Goal: Task Accomplishment & Management: Manage account settings

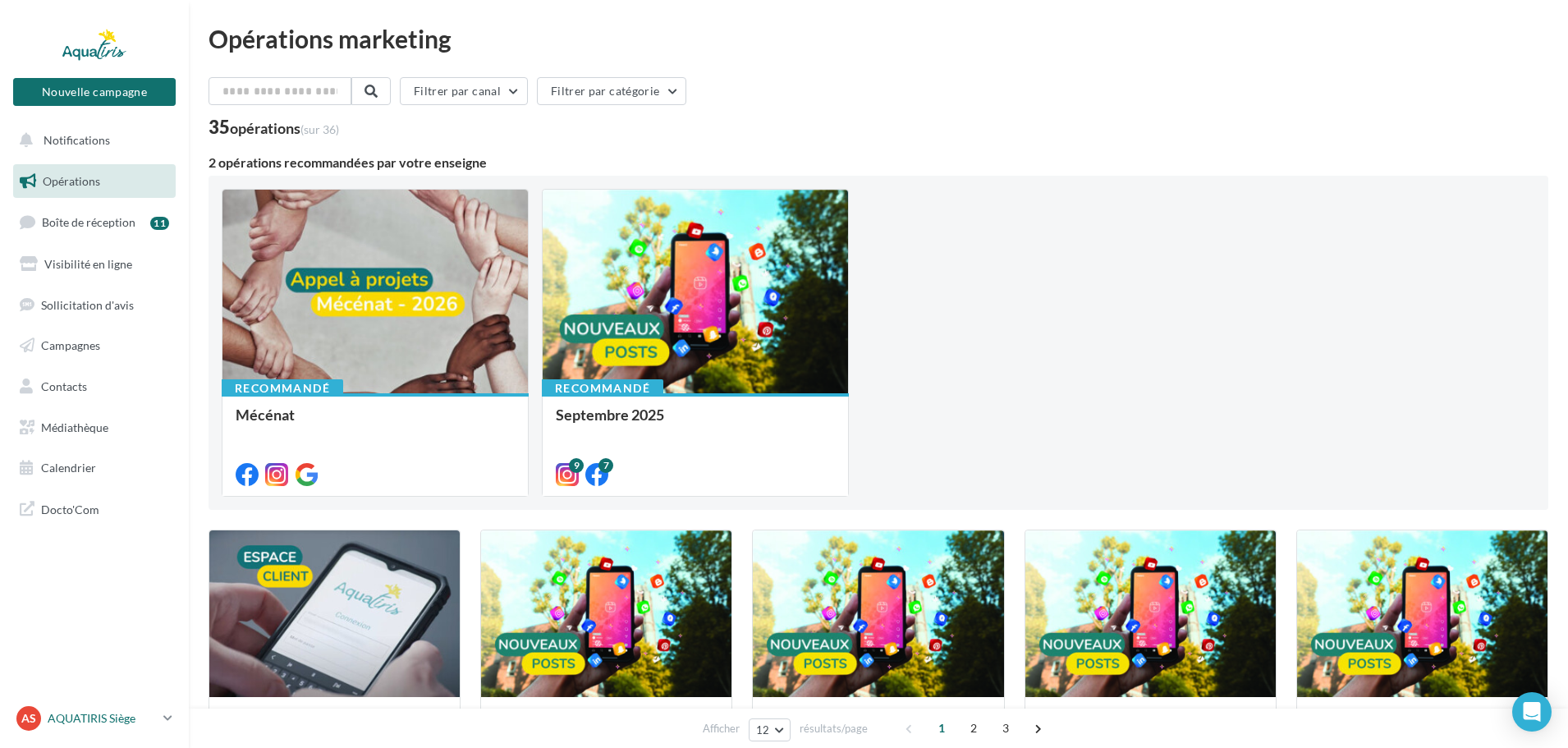
click at [124, 730] on div "AS AQUATIRIS Siège Steeve_Tessier" at bounding box center [86, 718] width 141 height 25
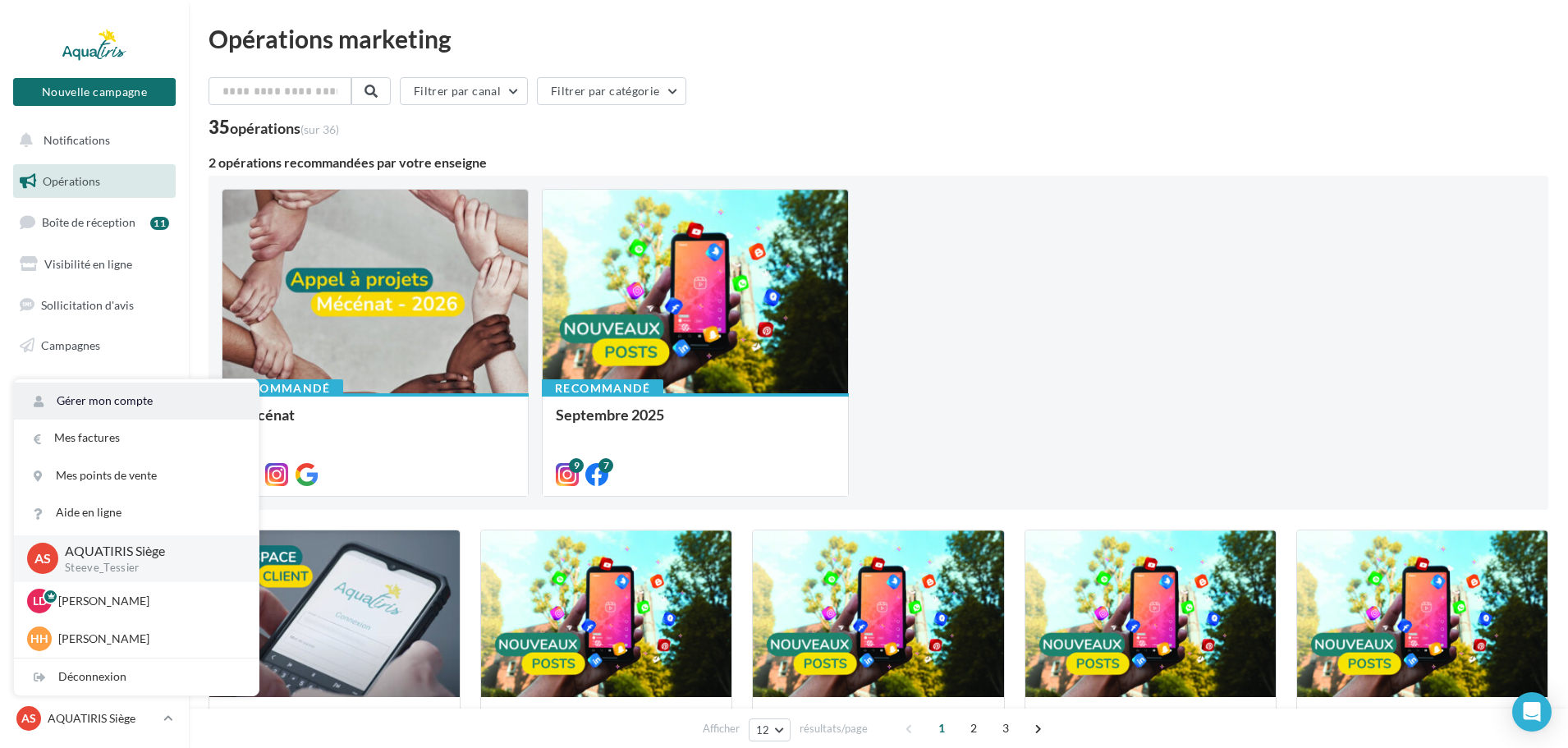
click at [108, 397] on link "Gérer mon compte" at bounding box center [136, 400] width 245 height 37
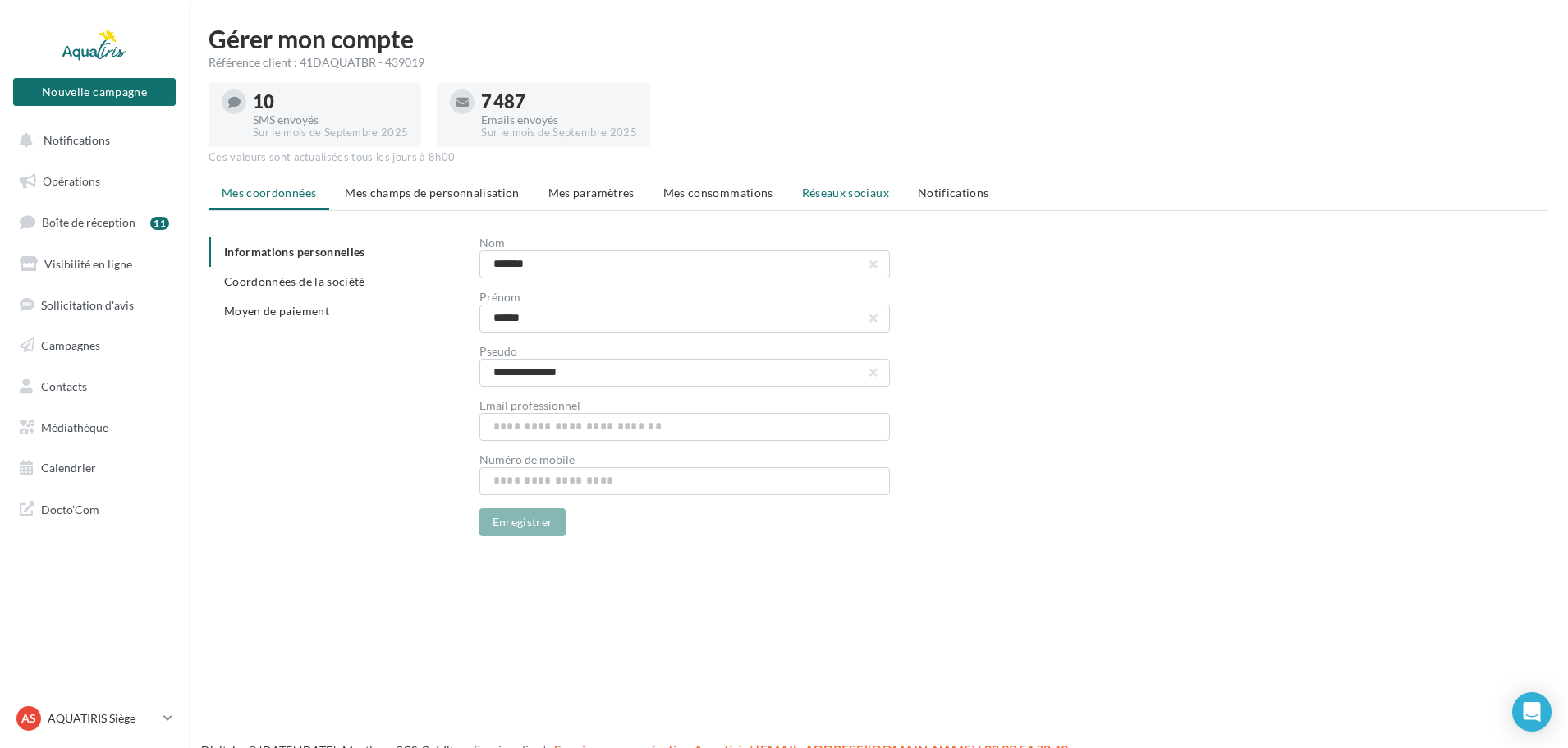
click at [828, 190] on span "Réseaux sociaux" at bounding box center [845, 193] width 87 height 14
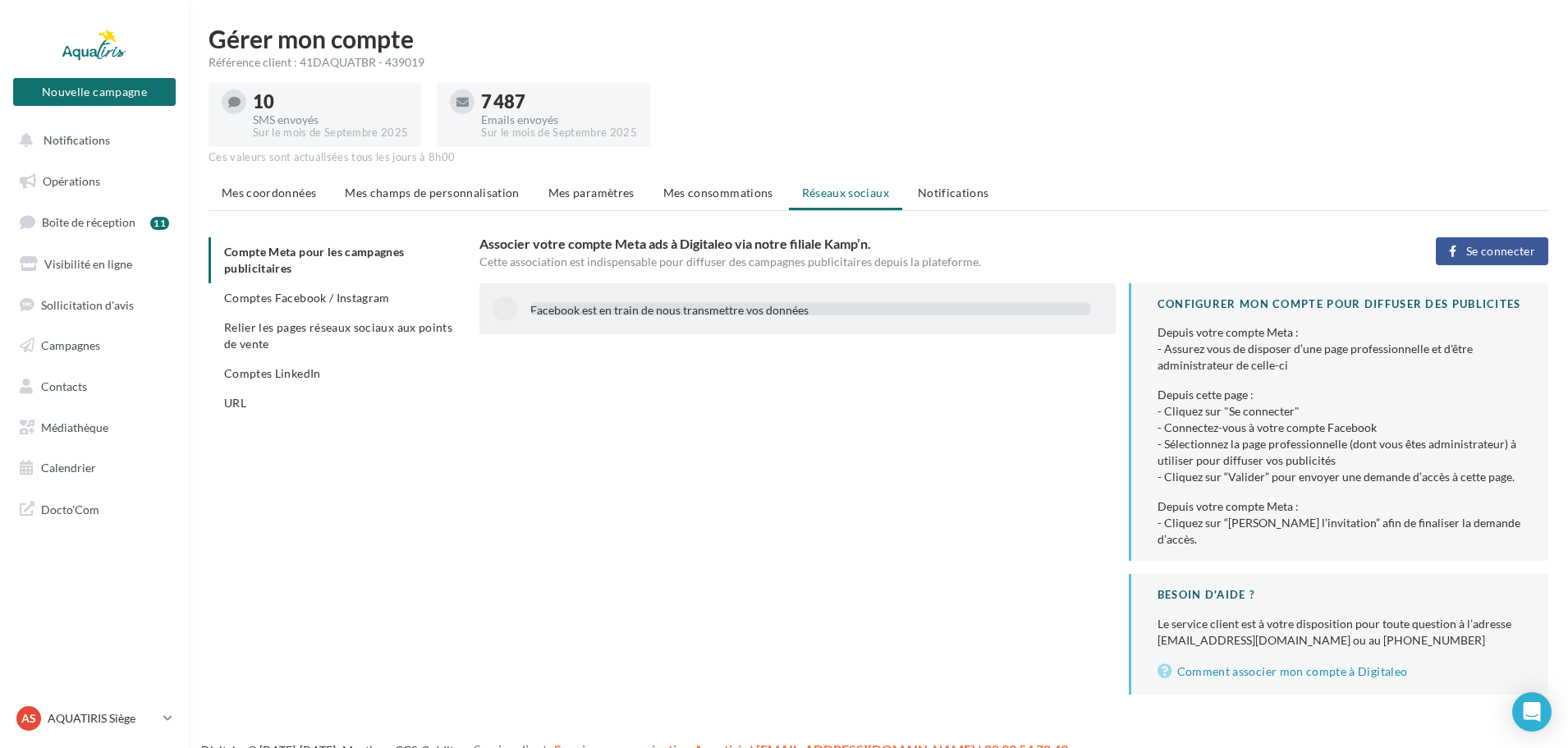
click at [1477, 254] on span "Se connecter" at bounding box center [1500, 251] width 69 height 13
click at [1477, 248] on span "Se connecter" at bounding box center [1500, 251] width 69 height 13
click at [72, 333] on link "Campagnes" at bounding box center [94, 346] width 169 height 35
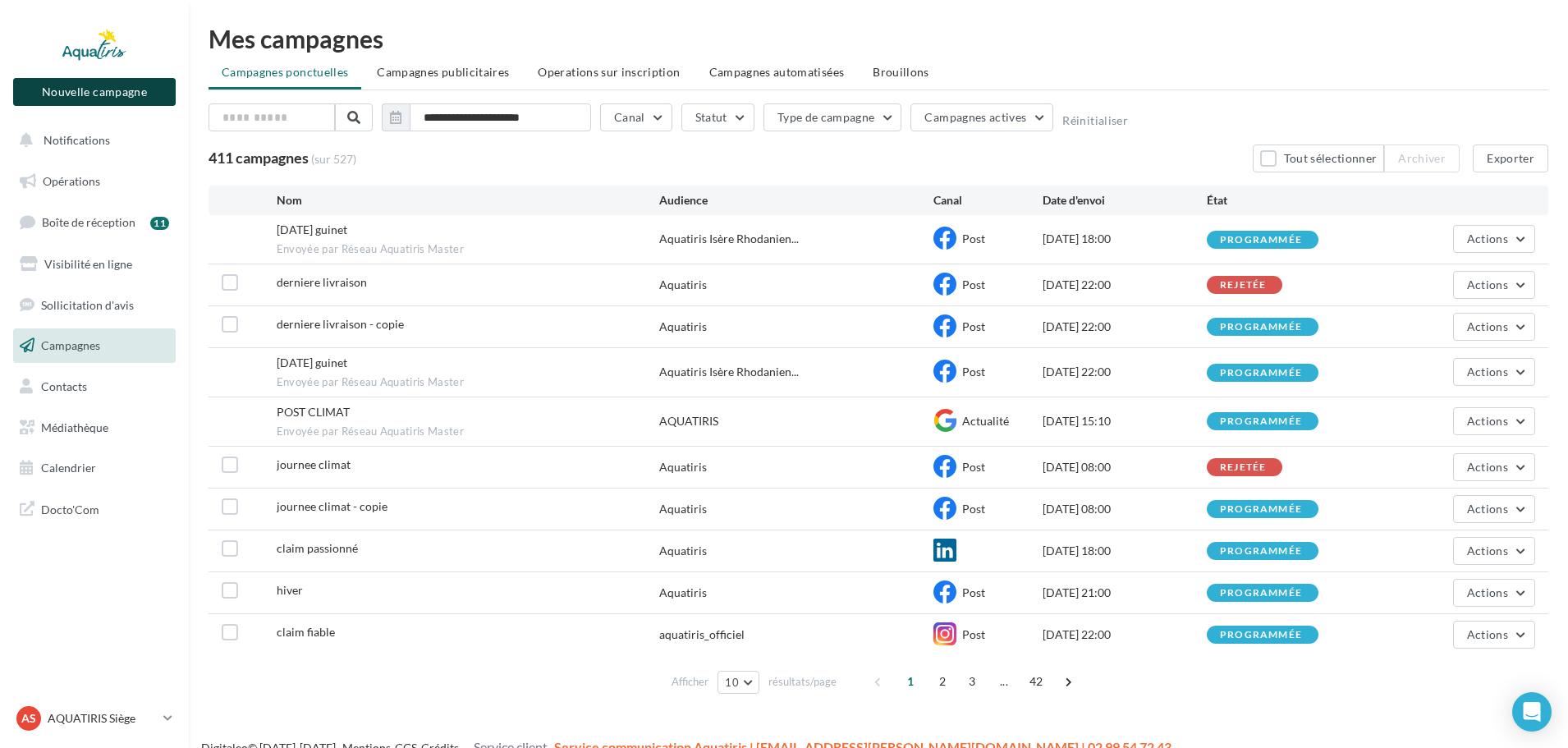
click at [139, 94] on button "Nouvelle campagne" at bounding box center [94, 92] width 163 height 28
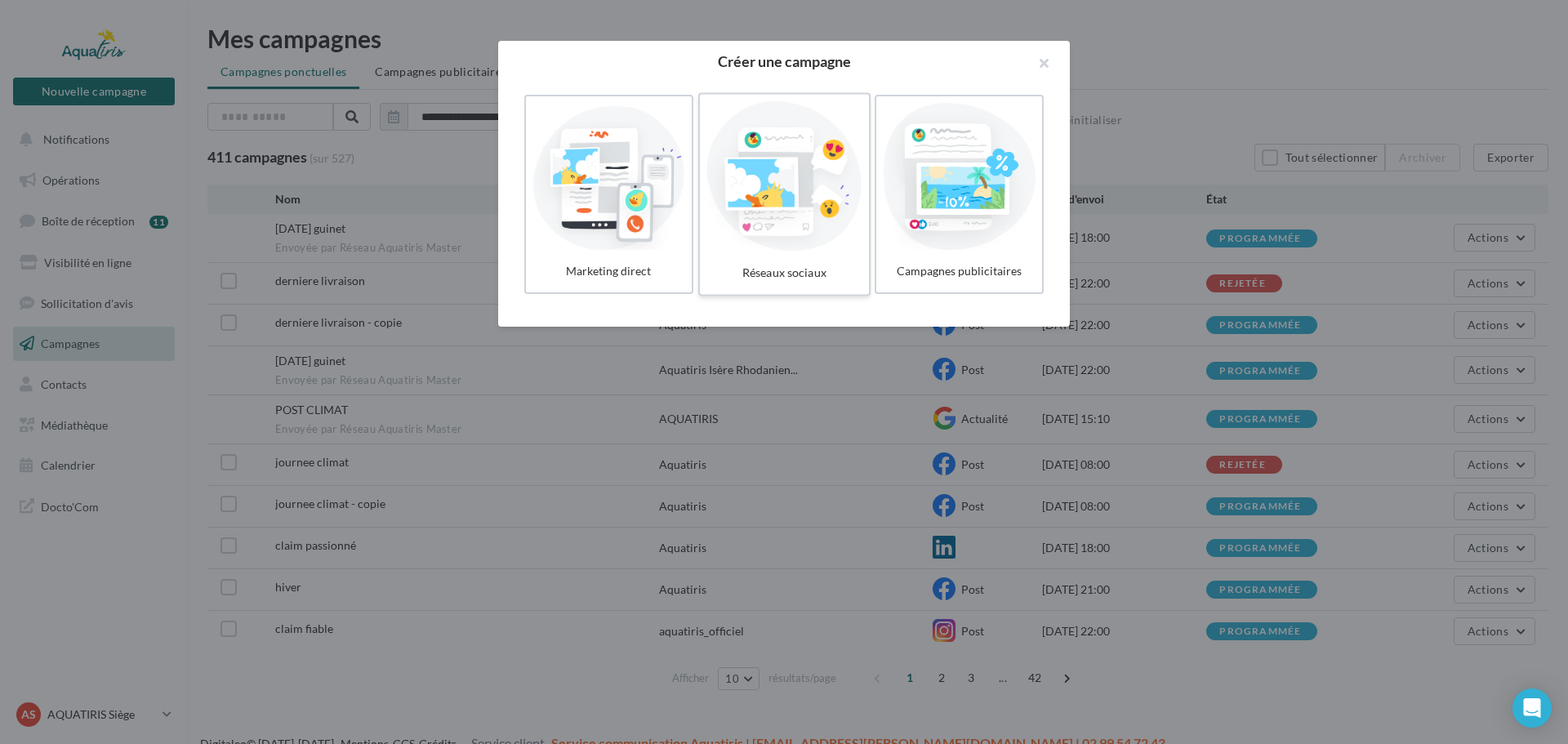
click at [779, 250] on div at bounding box center [784, 176] width 155 height 150
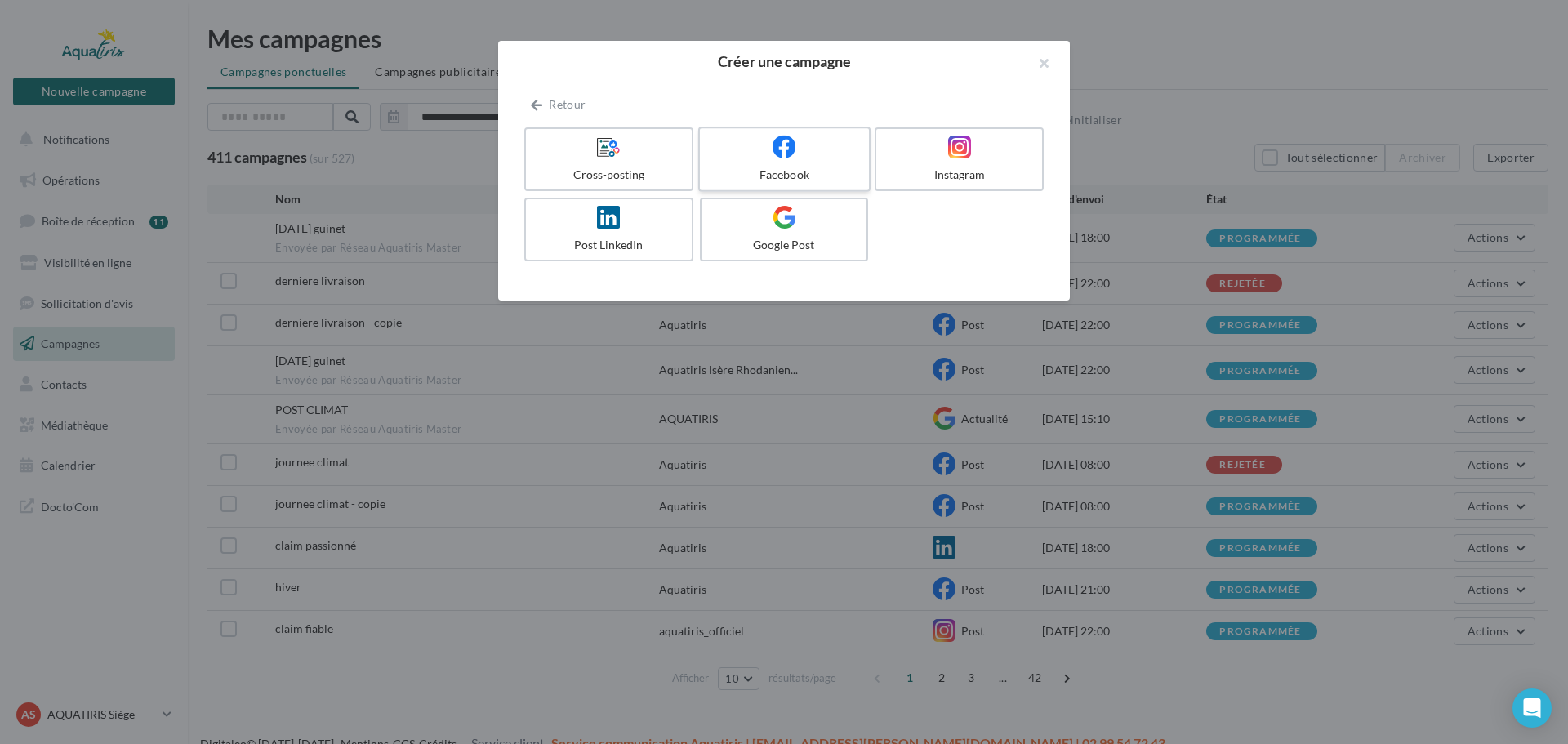
click at [781, 159] on span at bounding box center [784, 148] width 24 height 26
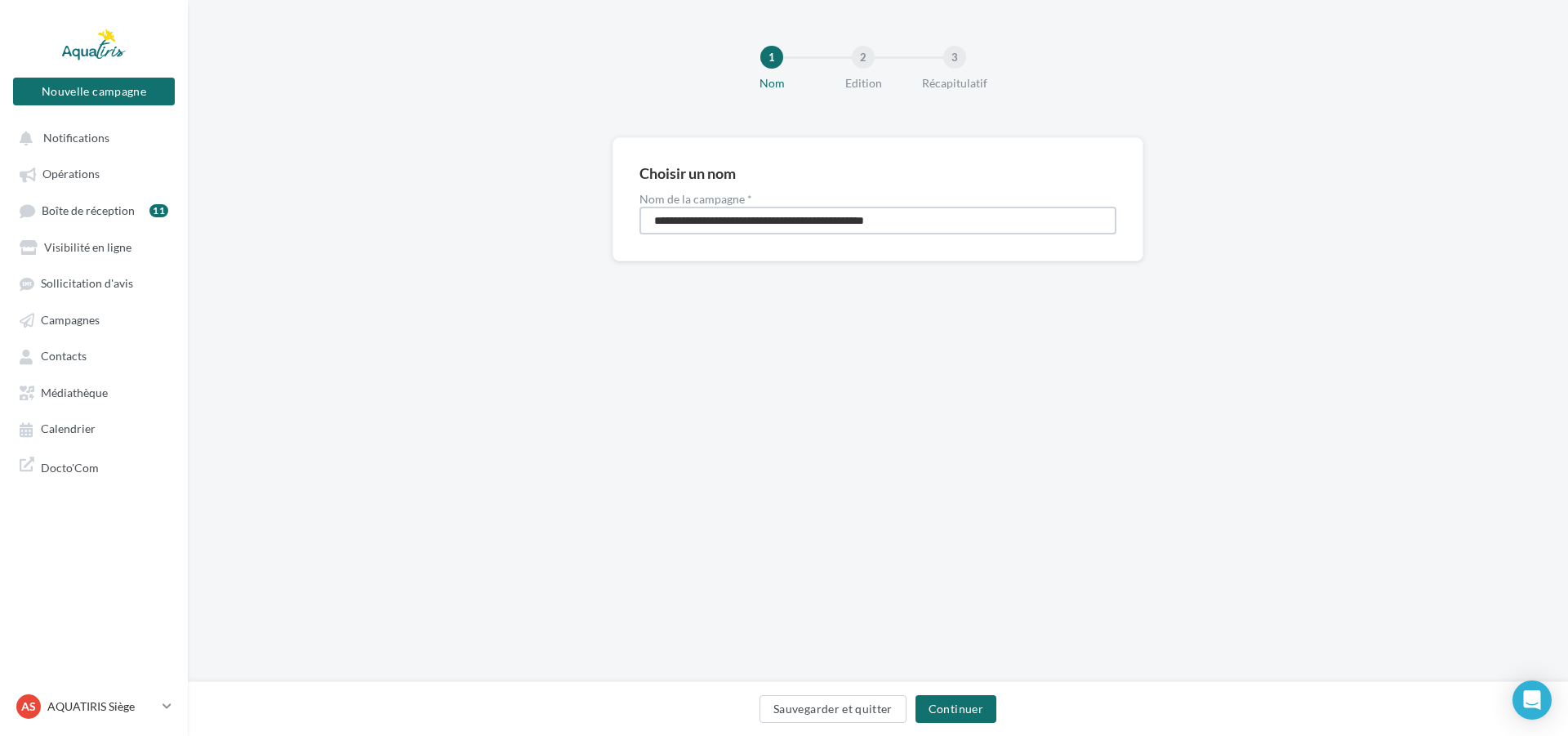
drag, startPoint x: 946, startPoint y: 218, endPoint x: 370, endPoint y: 255, distance: 577.2
click at [370, 255] on div "**********" at bounding box center [878, 225] width 1380 height 177
type input "**********"
click at [952, 721] on button "Continuer" at bounding box center [955, 709] width 80 height 28
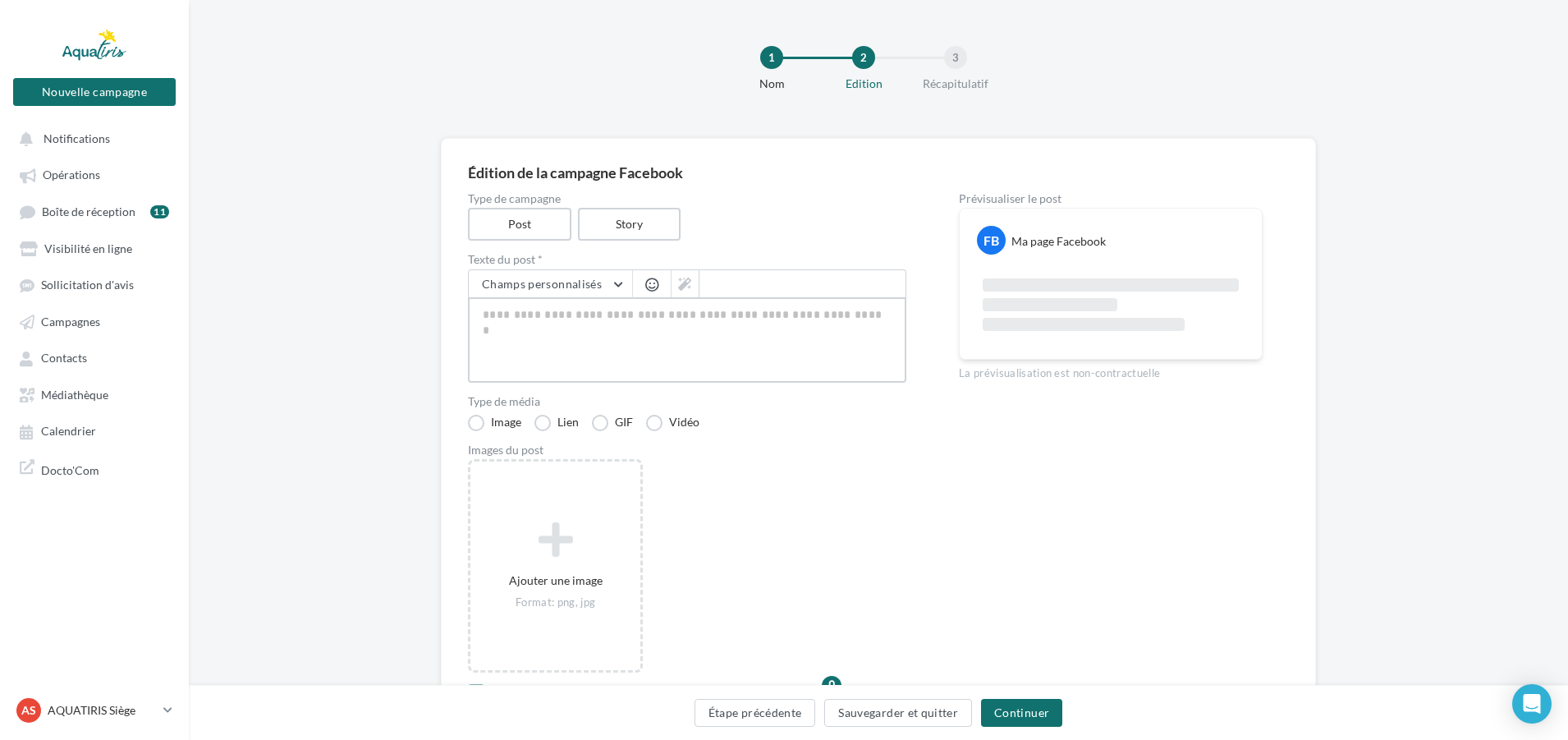
click at [710, 340] on textarea at bounding box center [687, 341] width 438 height 86
paste textarea "**********"
type textarea "**********"
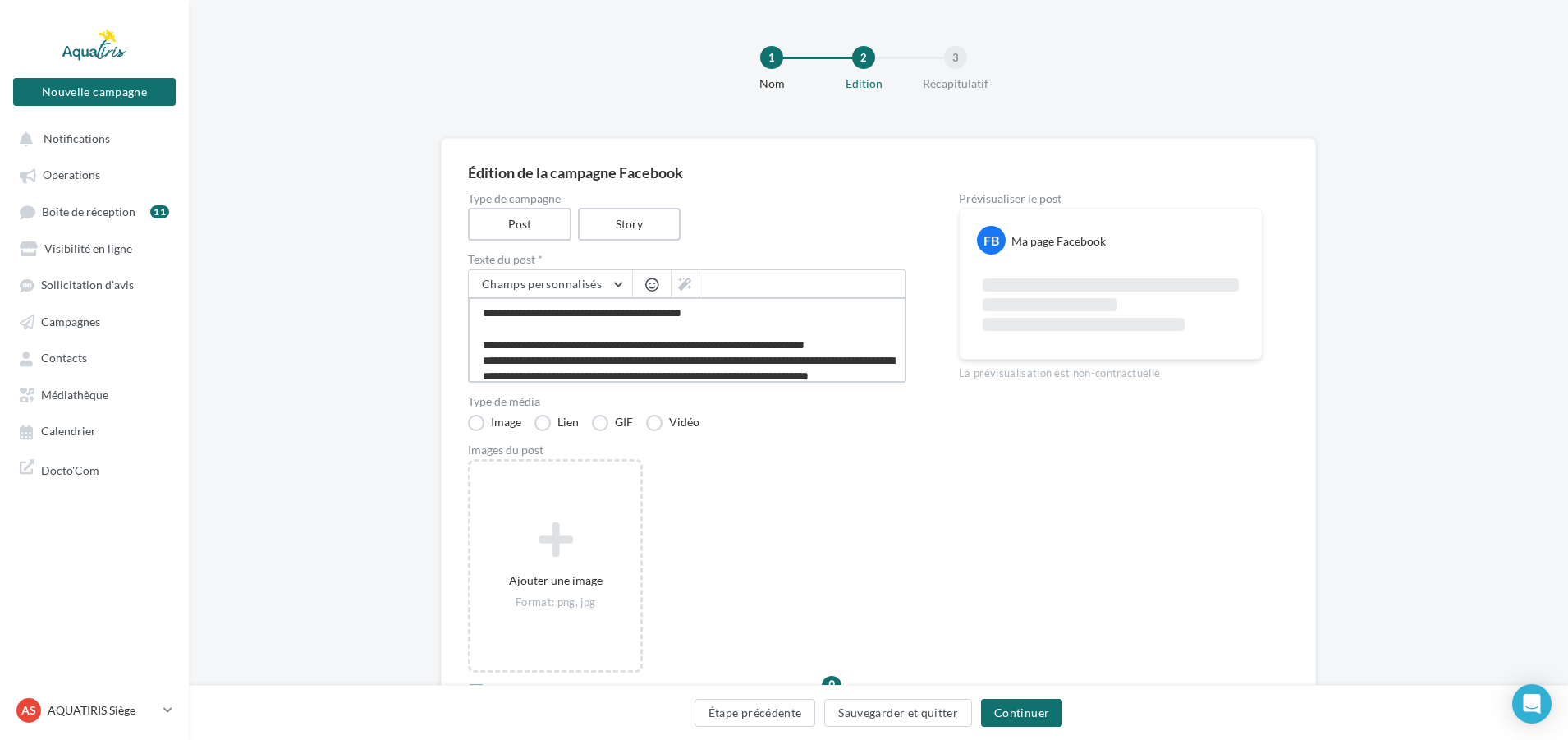
scroll to position [120, 0]
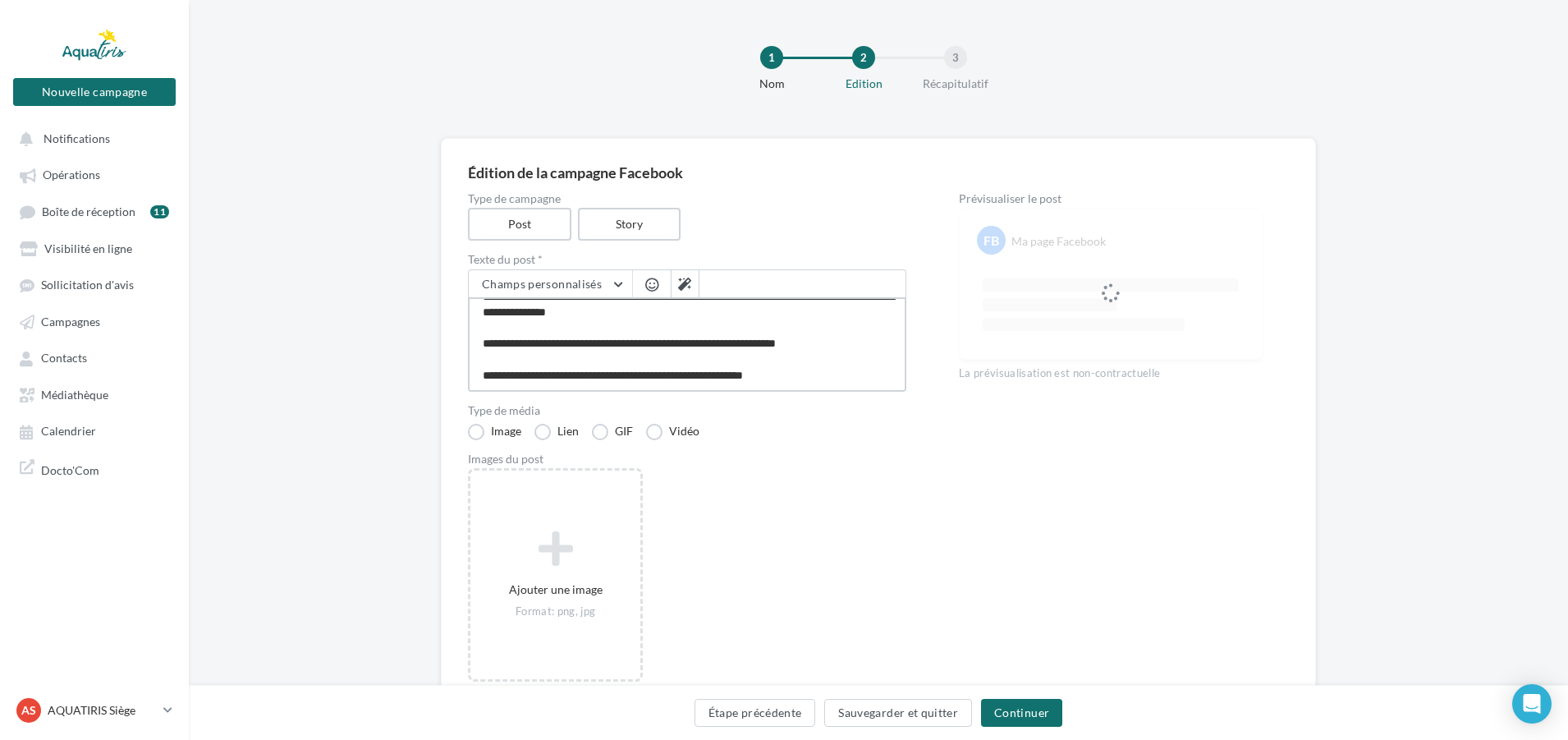
type textarea "**********"
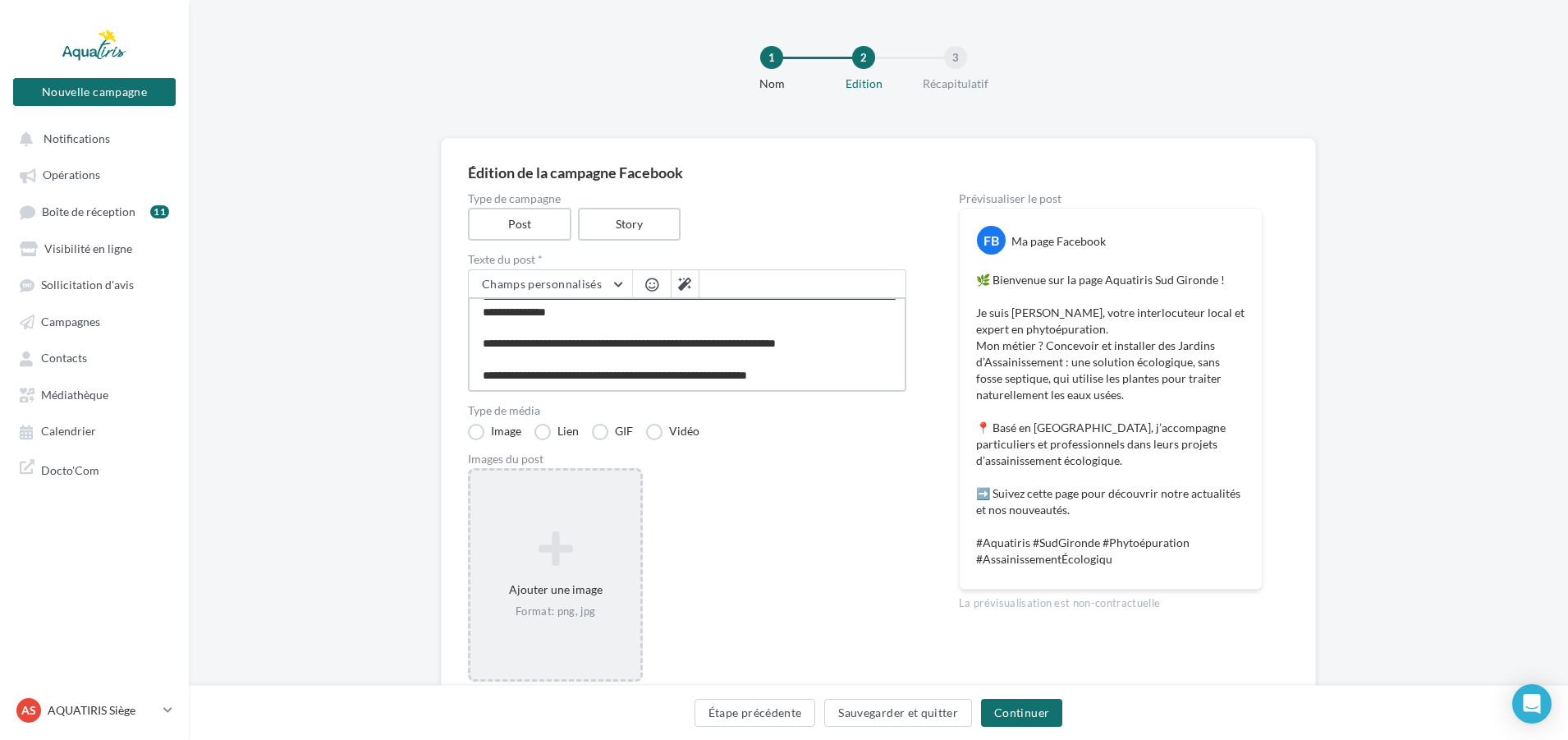
type textarea "**********"
click at [556, 539] on icon at bounding box center [555, 548] width 157 height 39
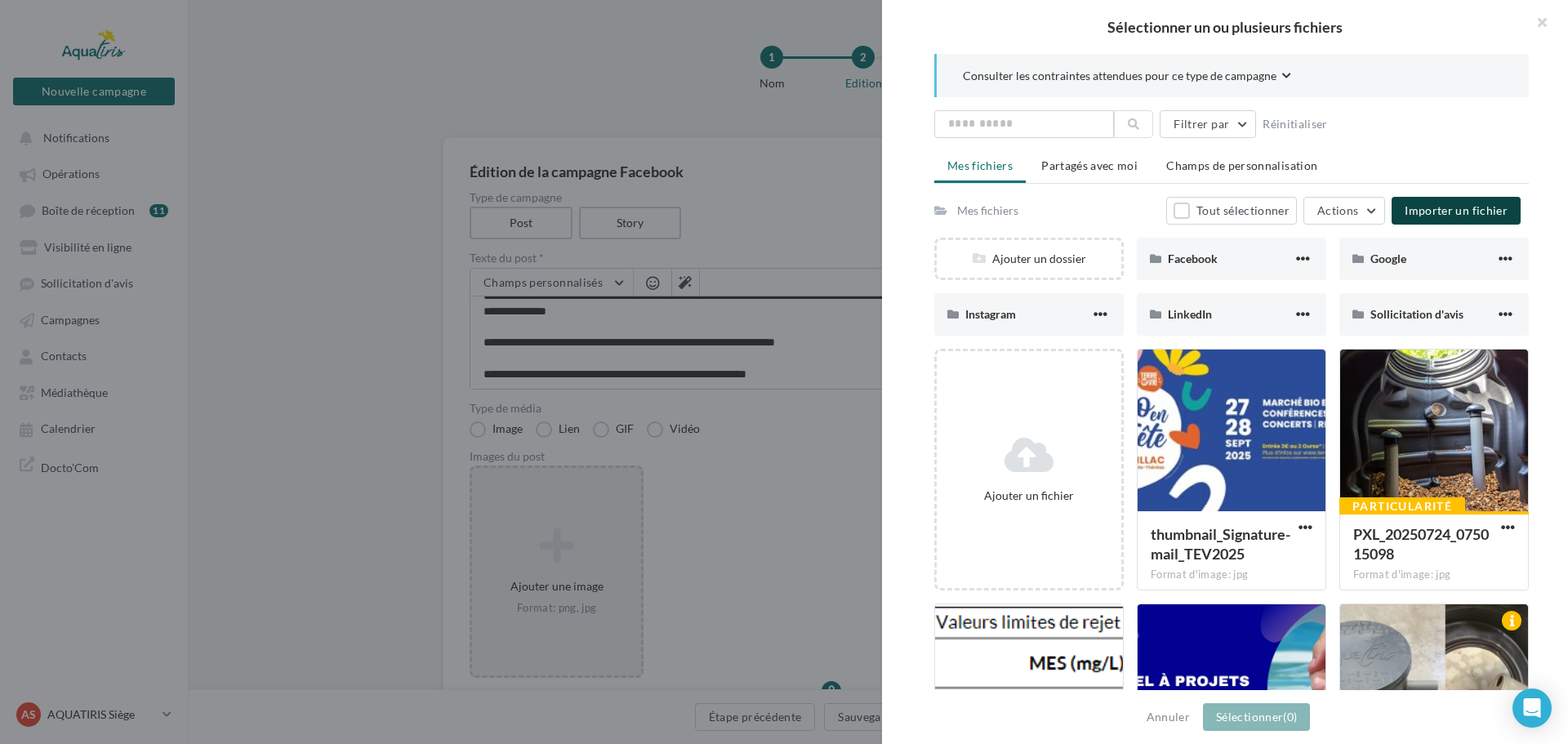
click at [1457, 214] on span "Importer un fichier" at bounding box center [1457, 211] width 103 height 14
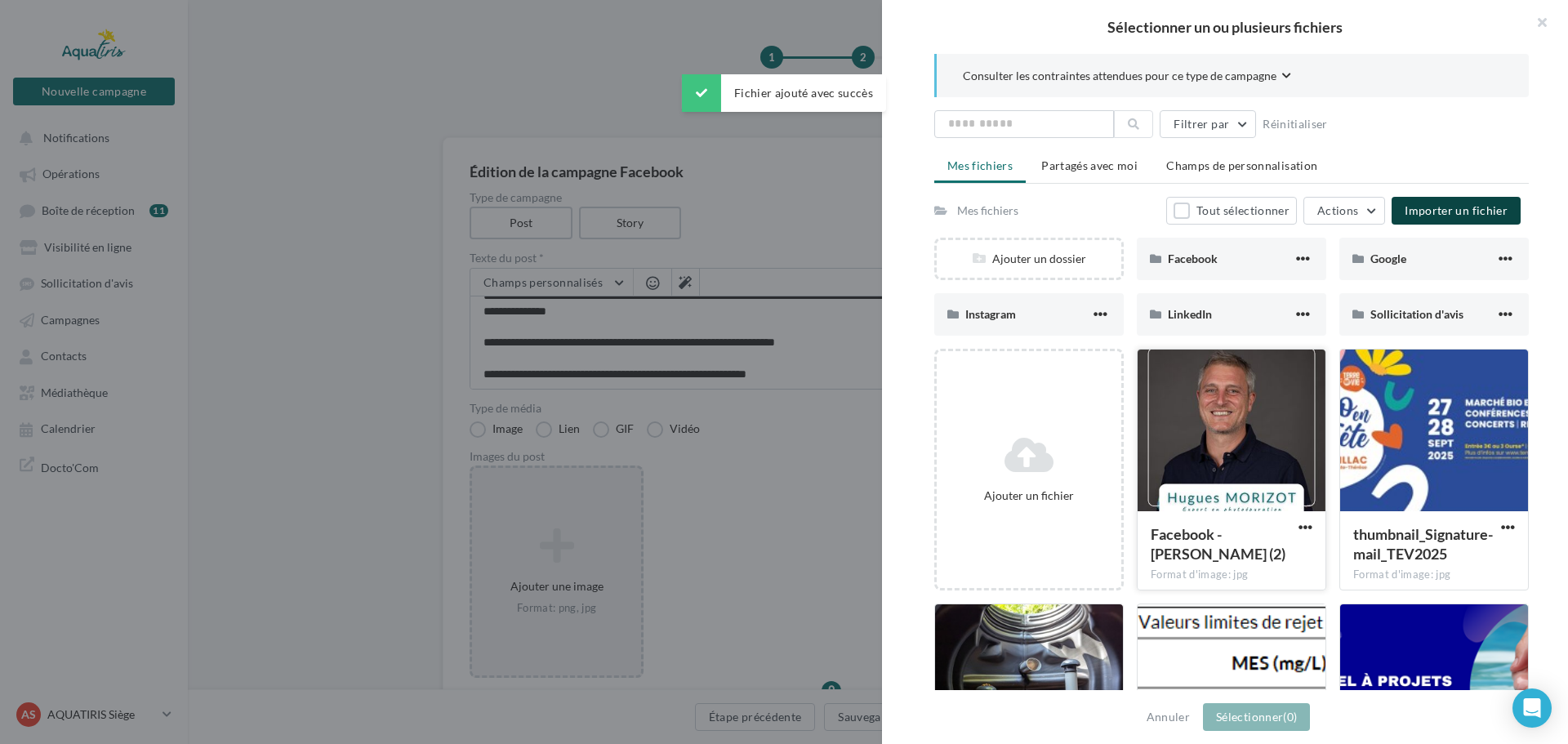
click at [1230, 423] on div at bounding box center [1231, 431] width 188 height 164
click at [1281, 723] on button "Sélectionner (1)" at bounding box center [1257, 717] width 107 height 28
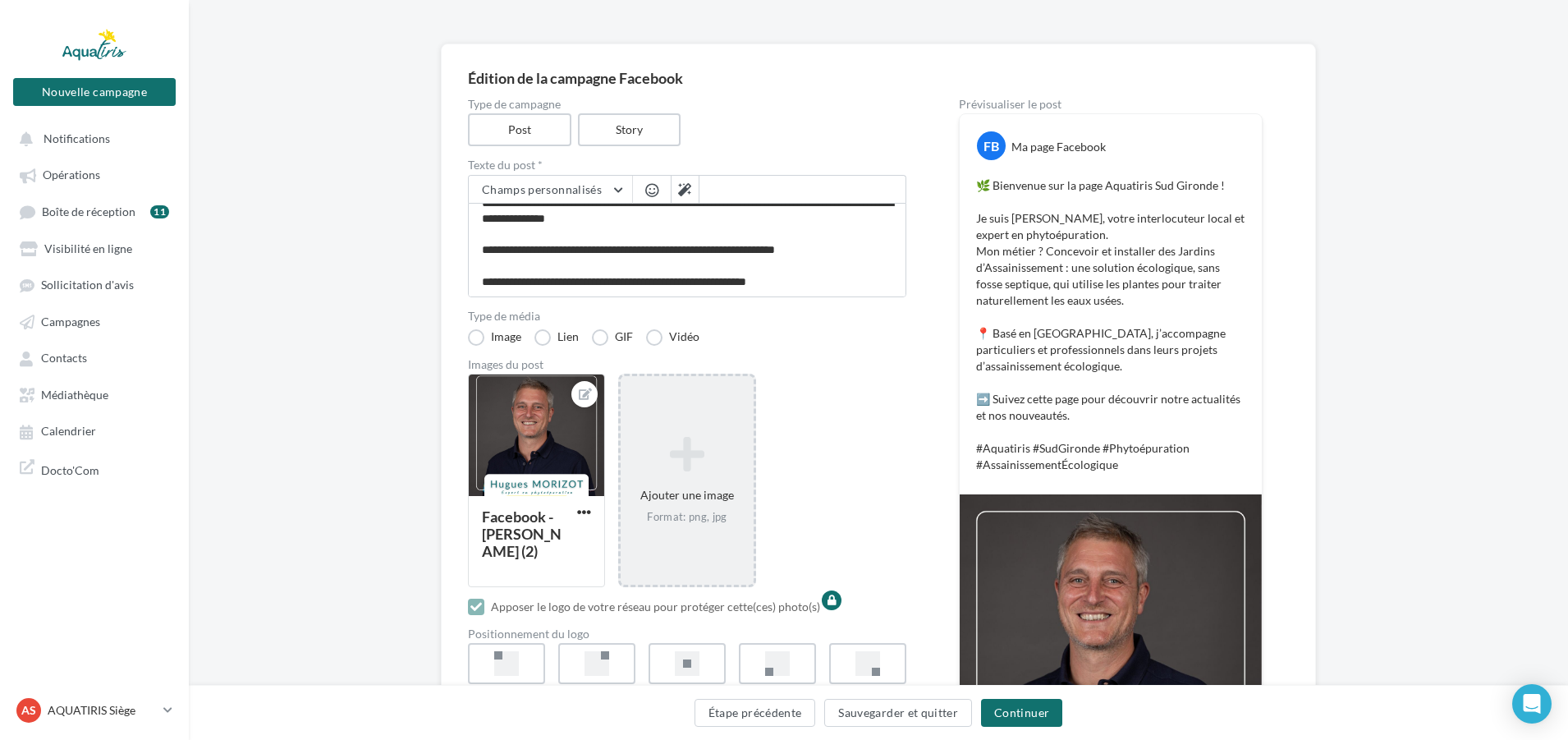
scroll to position [311, 0]
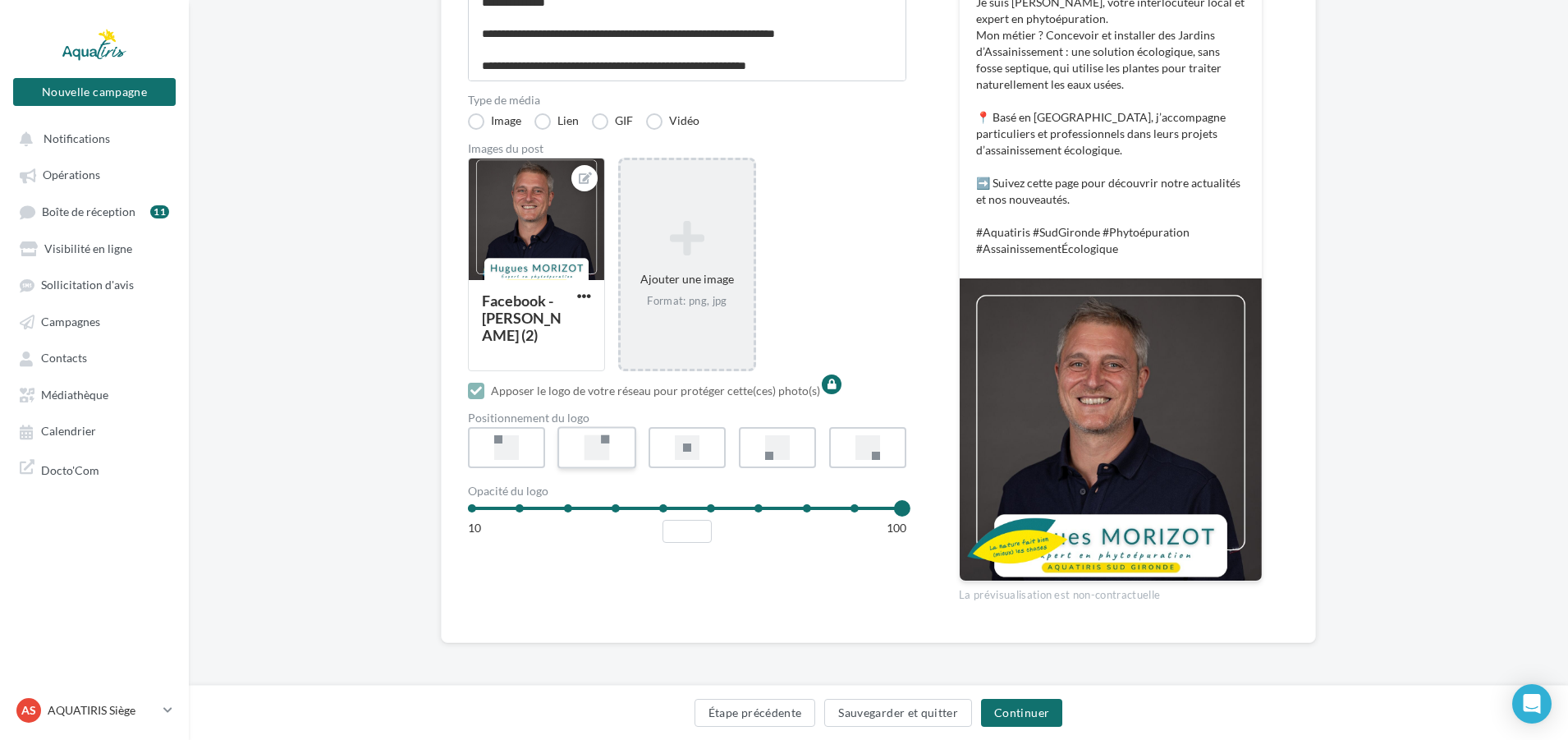
click at [605, 456] on div at bounding box center [598, 448] width 26 height 26
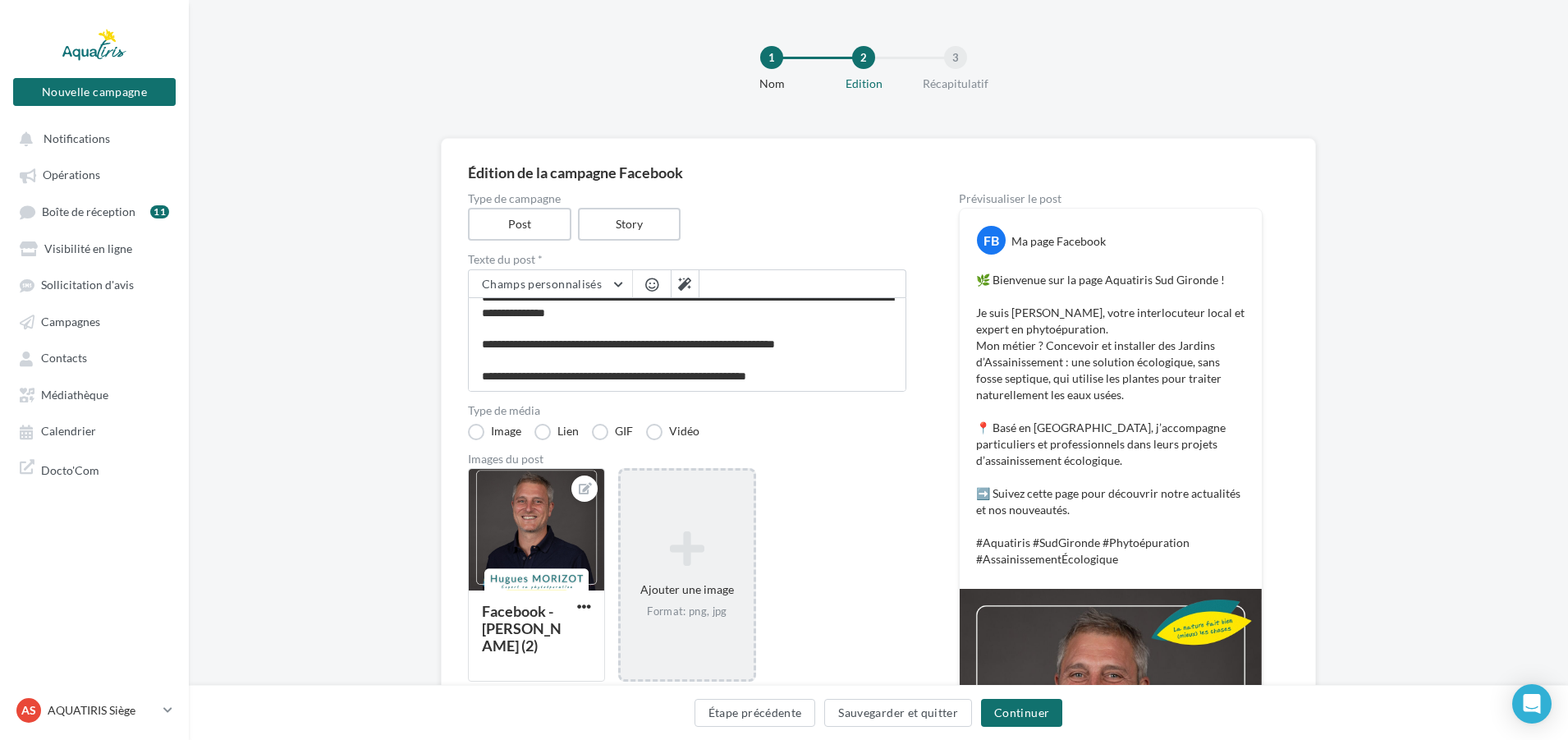
scroll to position [247, 0]
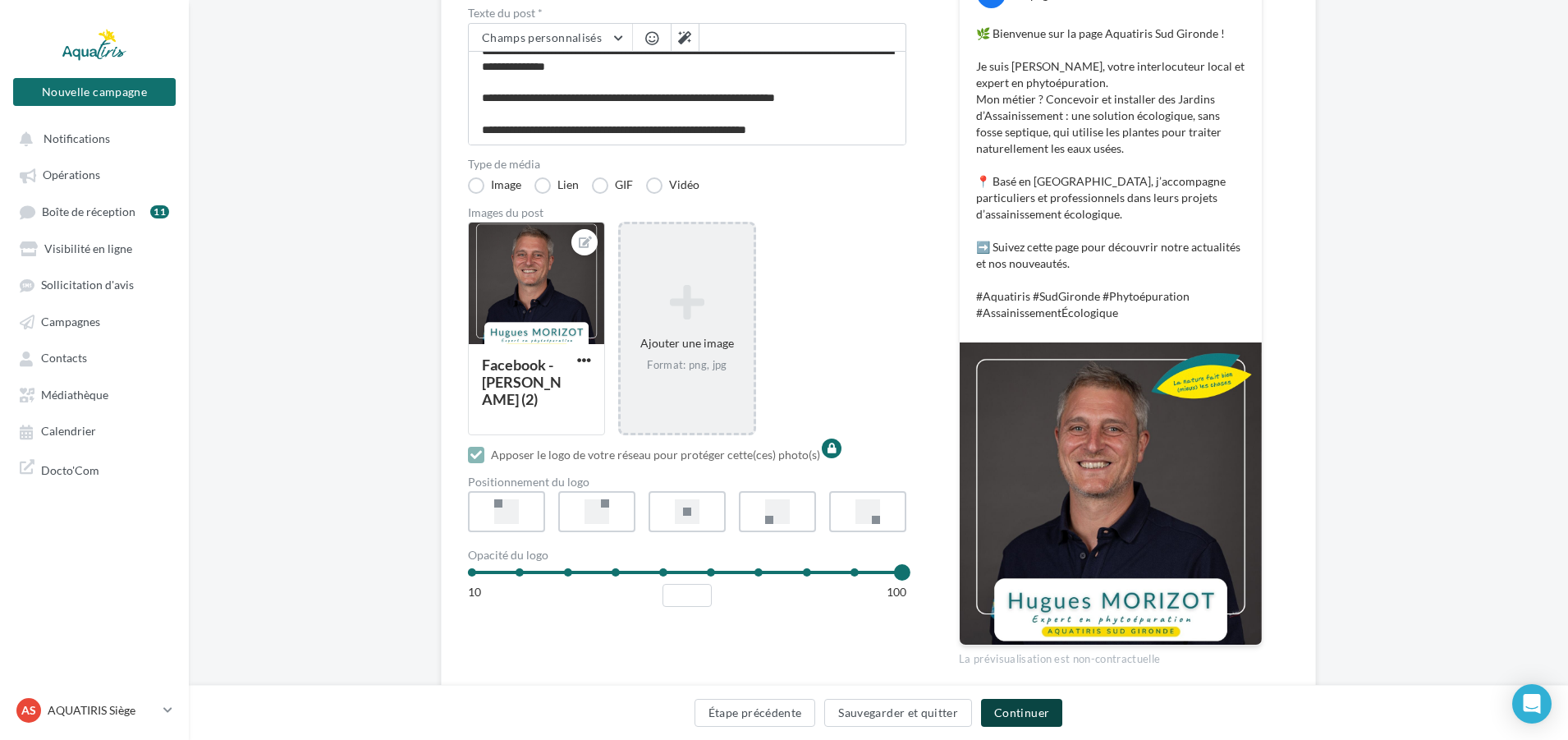
click at [1024, 709] on button "Continuer" at bounding box center [1021, 713] width 81 height 28
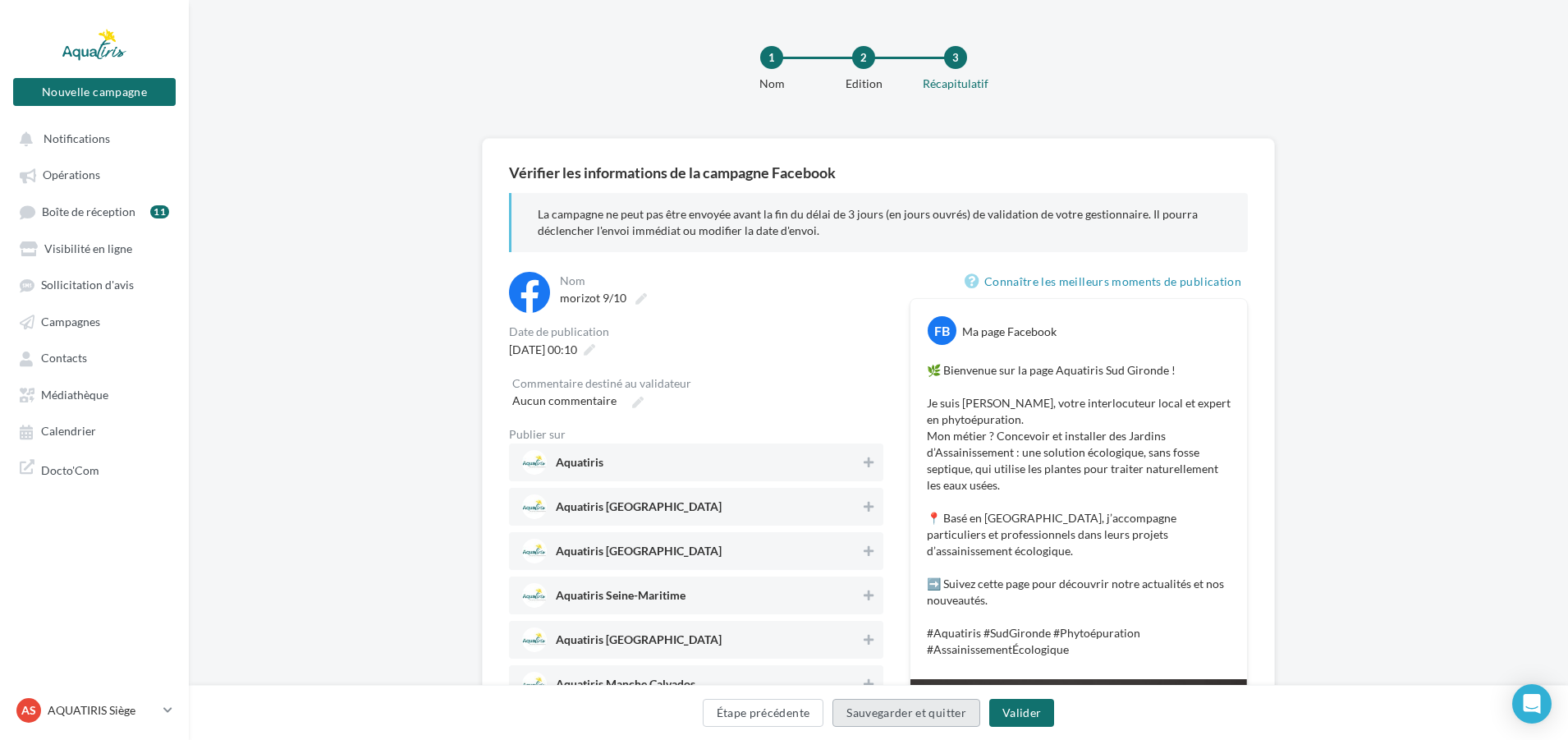
click at [849, 714] on button "Sauvegarder et quitter" at bounding box center [906, 713] width 148 height 28
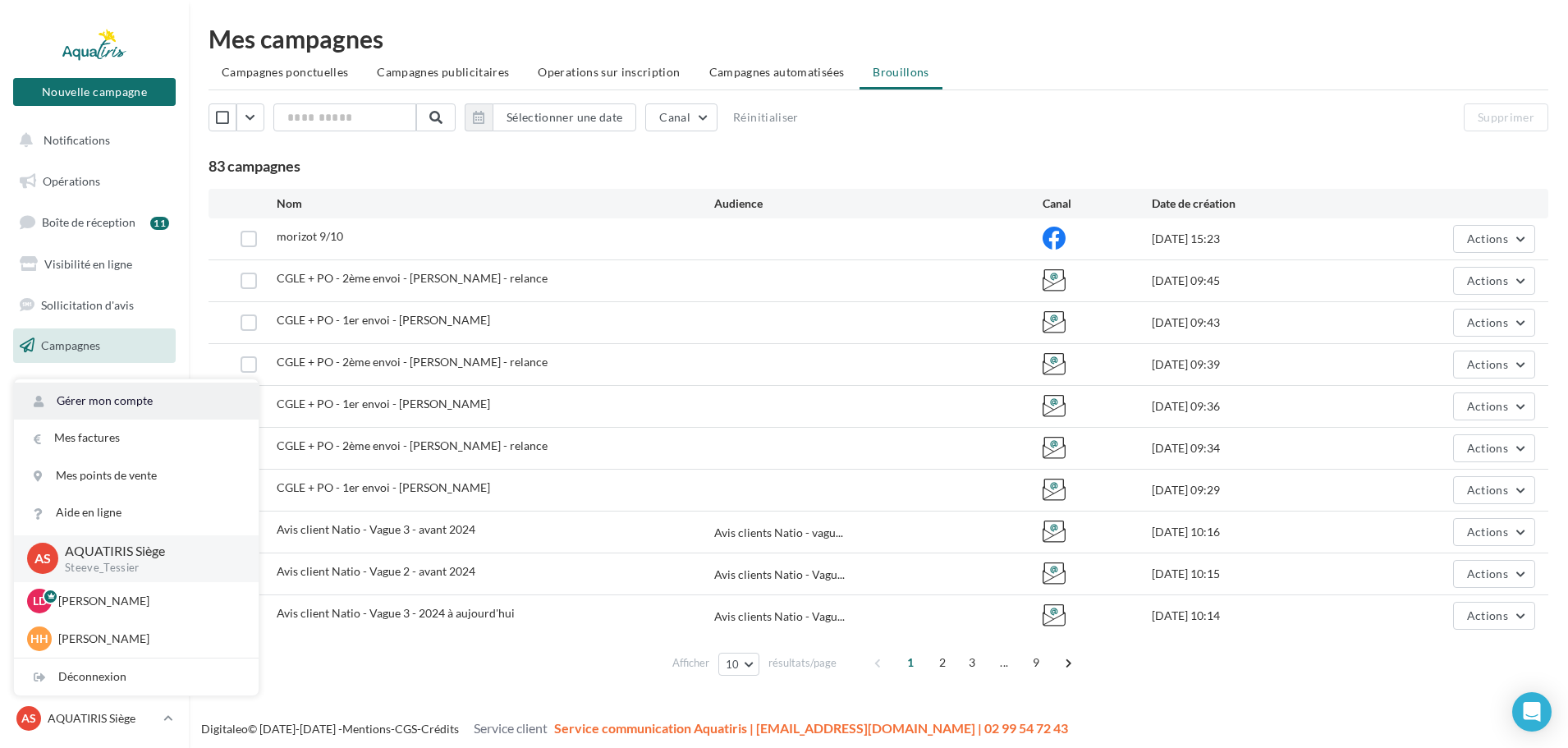
click at [92, 406] on link "Gérer mon compte" at bounding box center [136, 400] width 245 height 37
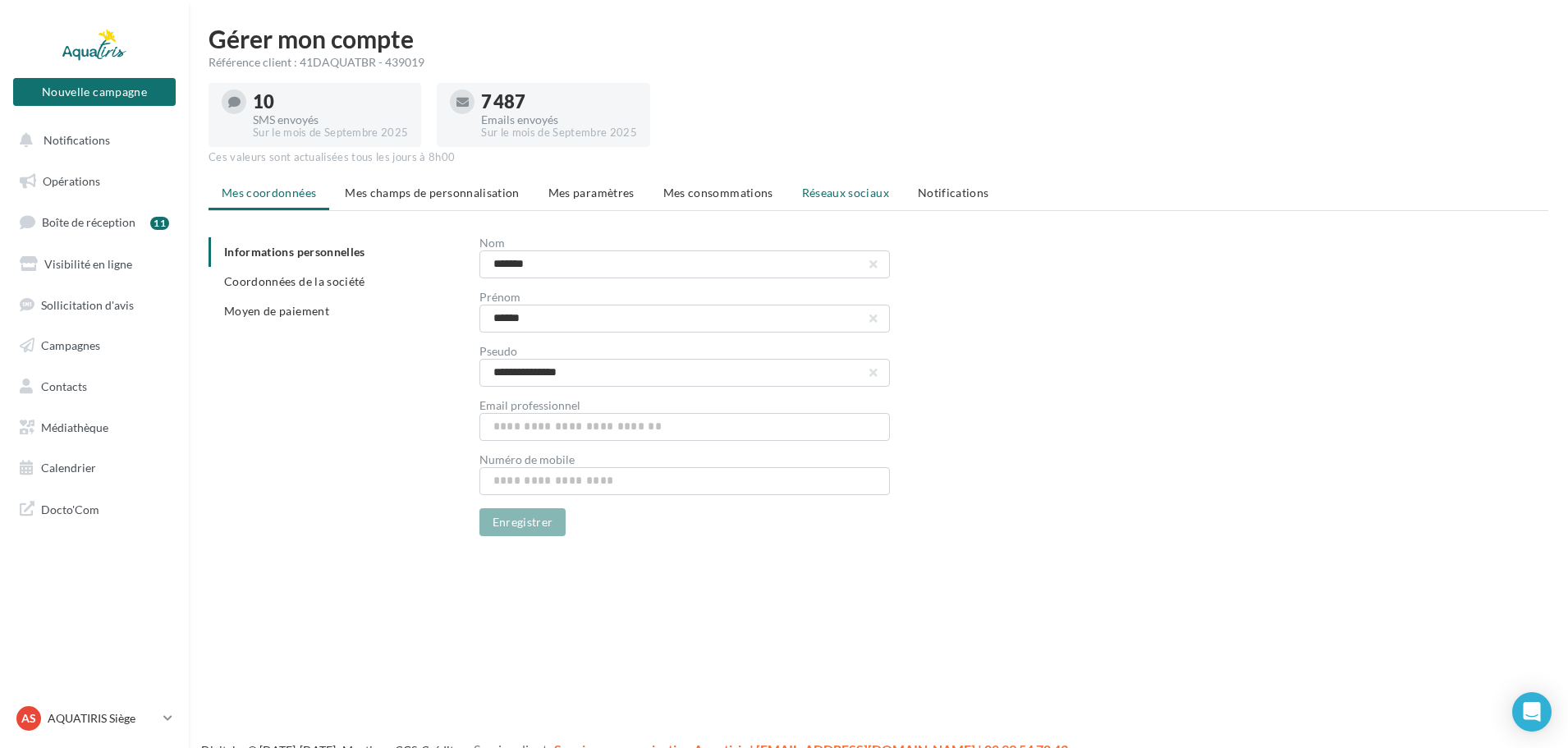
click at [871, 204] on li "Réseaux sociaux" at bounding box center [846, 194] width 114 height 30
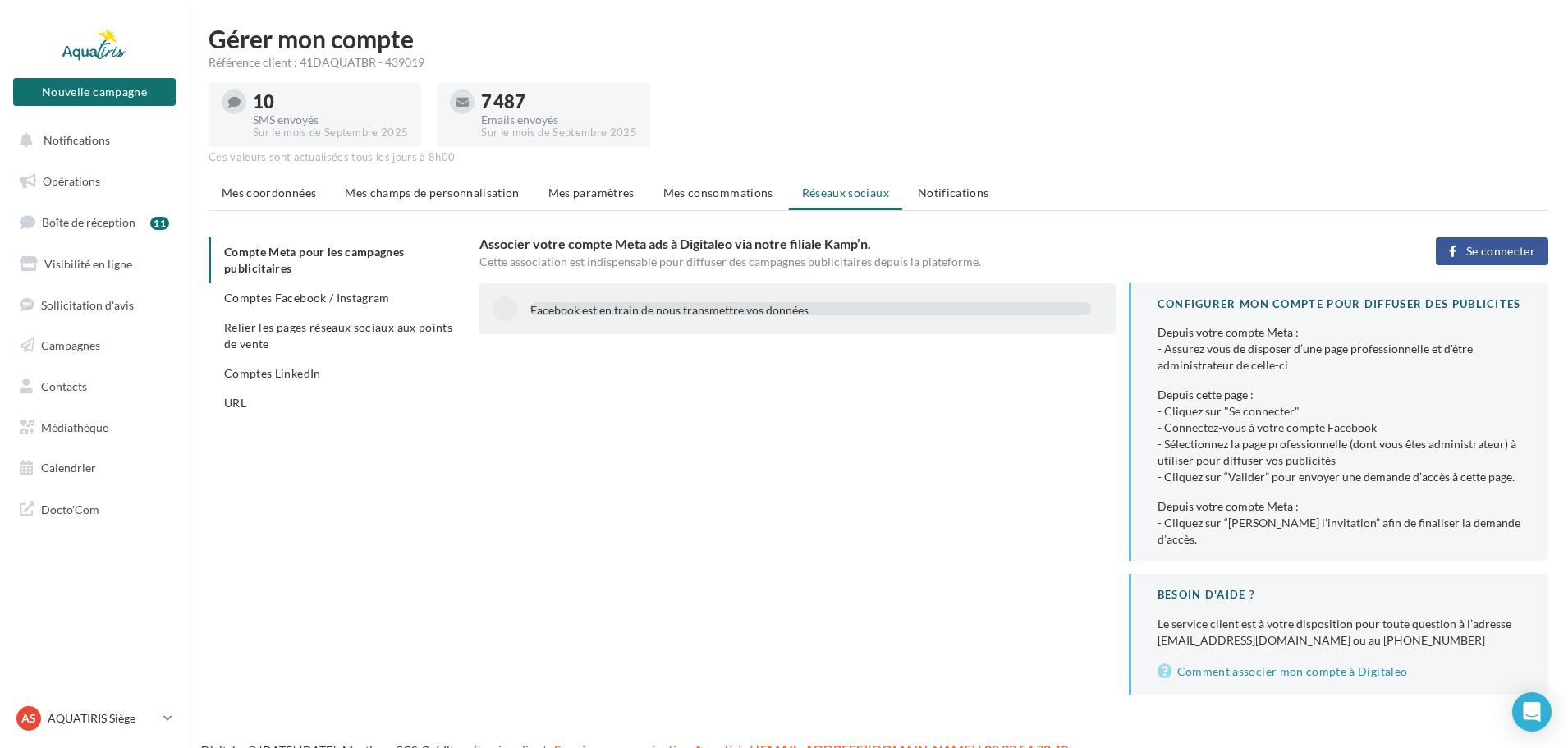
click at [1495, 262] on button "Se connecter" at bounding box center [1492, 252] width 113 height 28
click at [331, 296] on span "Comptes Facebook / Instagram" at bounding box center [307, 298] width 166 height 14
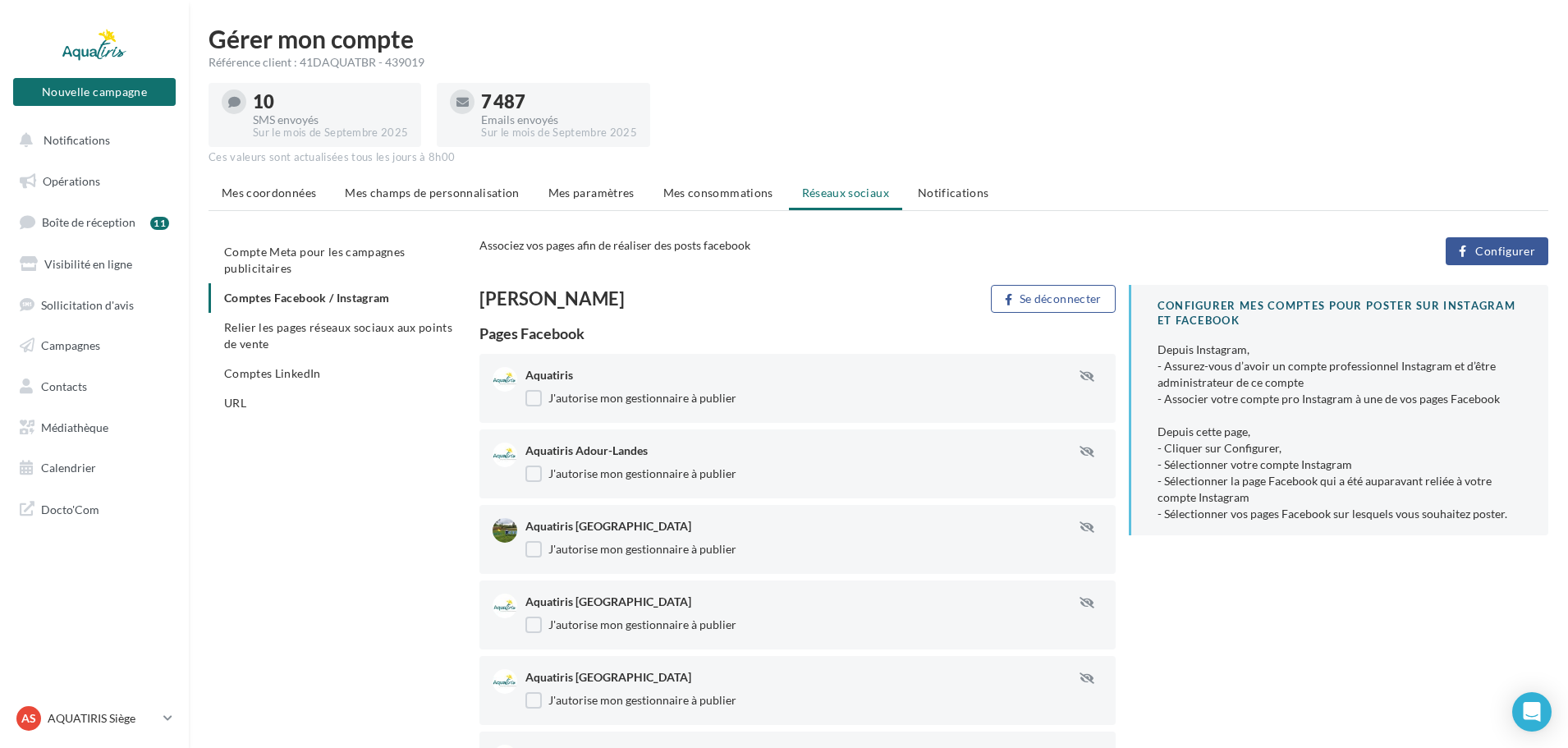
click at [1479, 261] on button "Configurer" at bounding box center [1497, 252] width 103 height 28
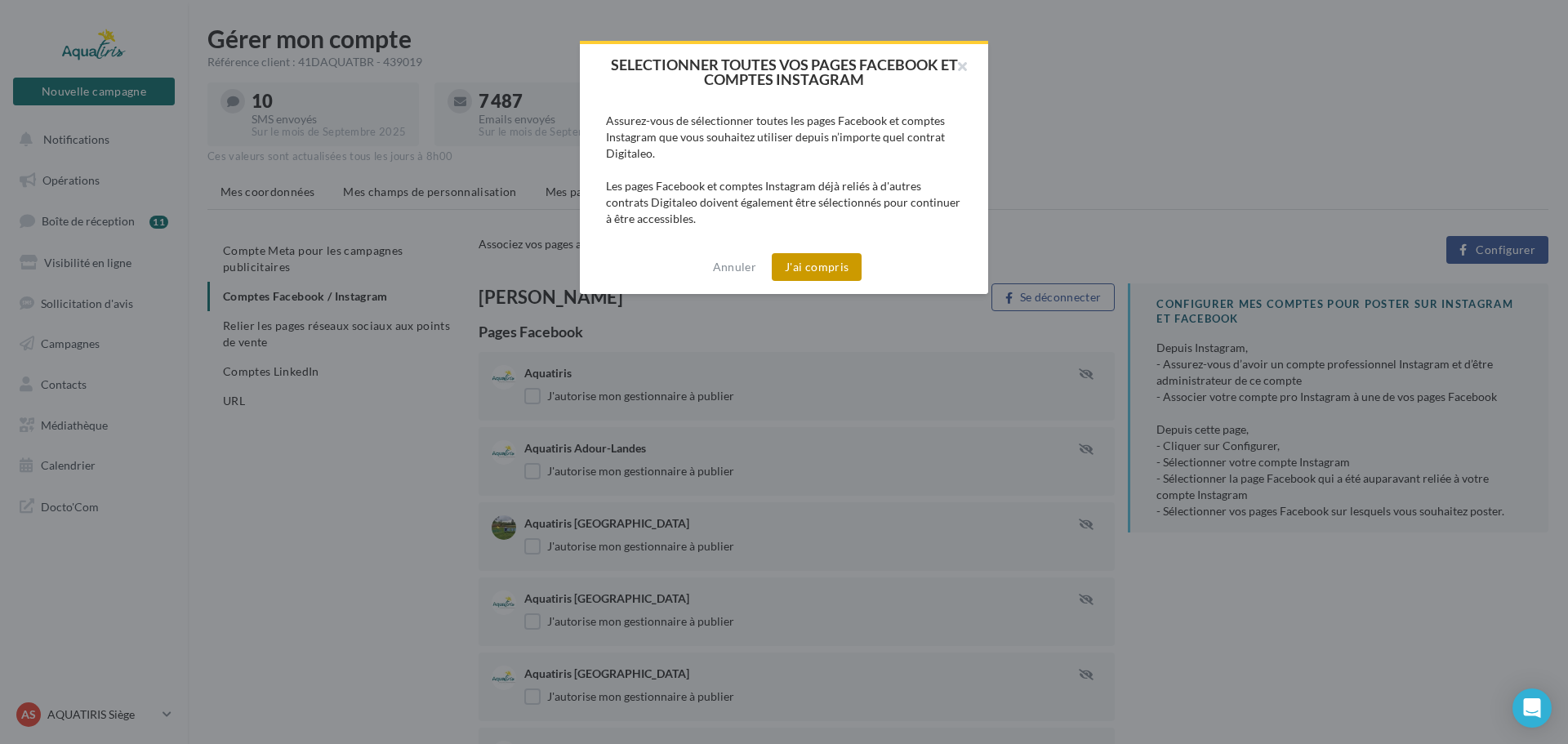
click at [801, 274] on button "J'ai compris" at bounding box center [816, 267] width 89 height 28
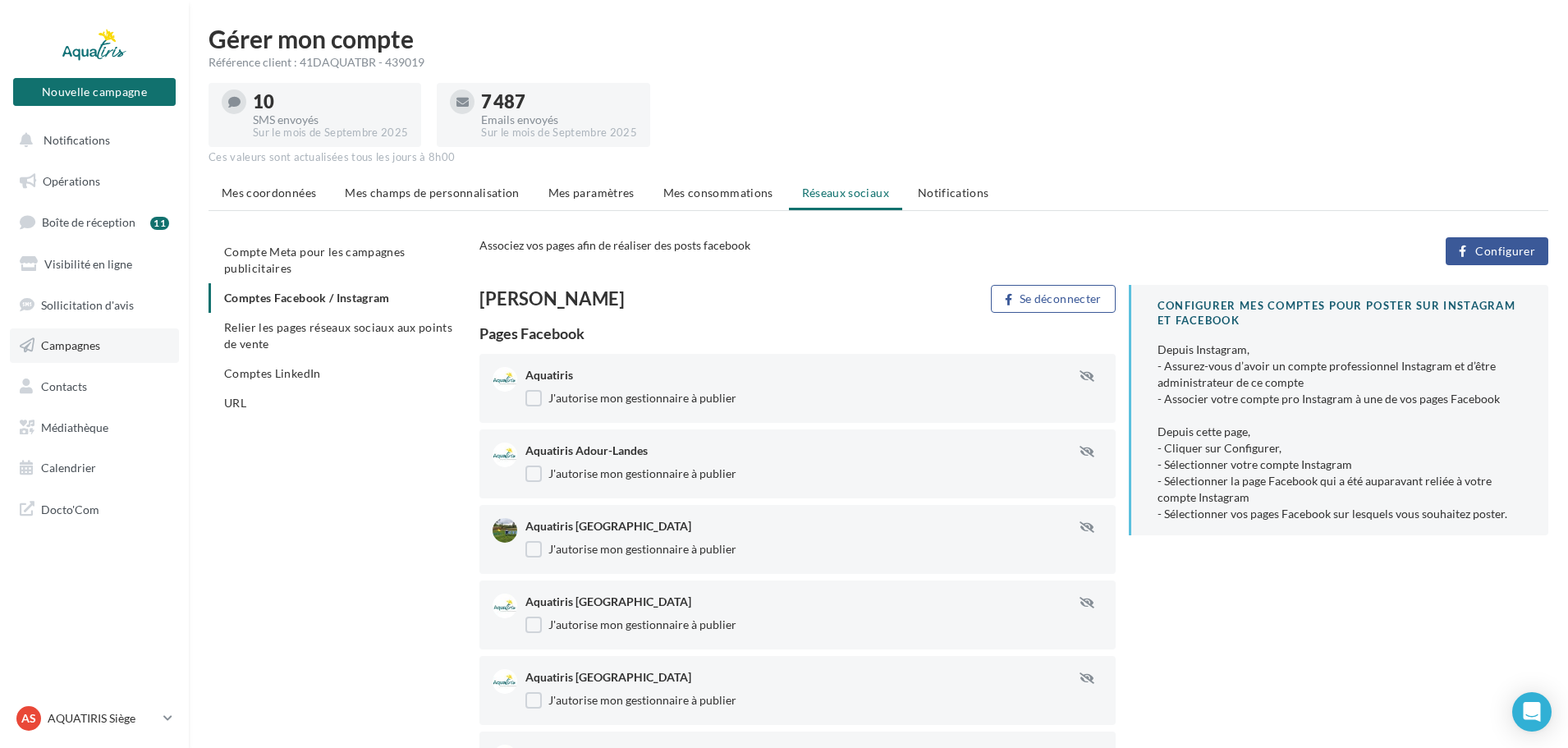
click at [67, 331] on link "Campagnes" at bounding box center [94, 346] width 169 height 35
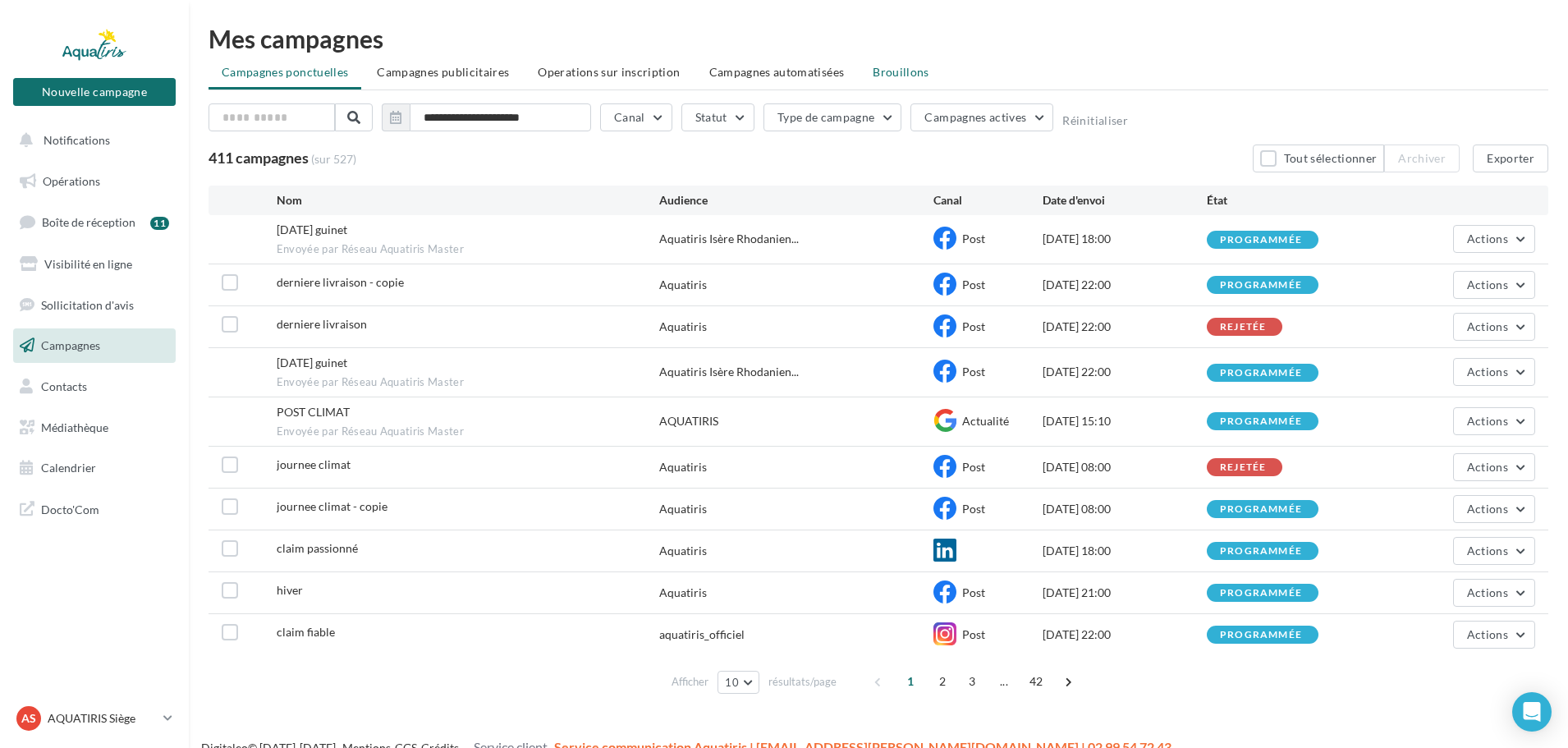
click at [894, 77] on span "Brouillons" at bounding box center [900, 72] width 57 height 14
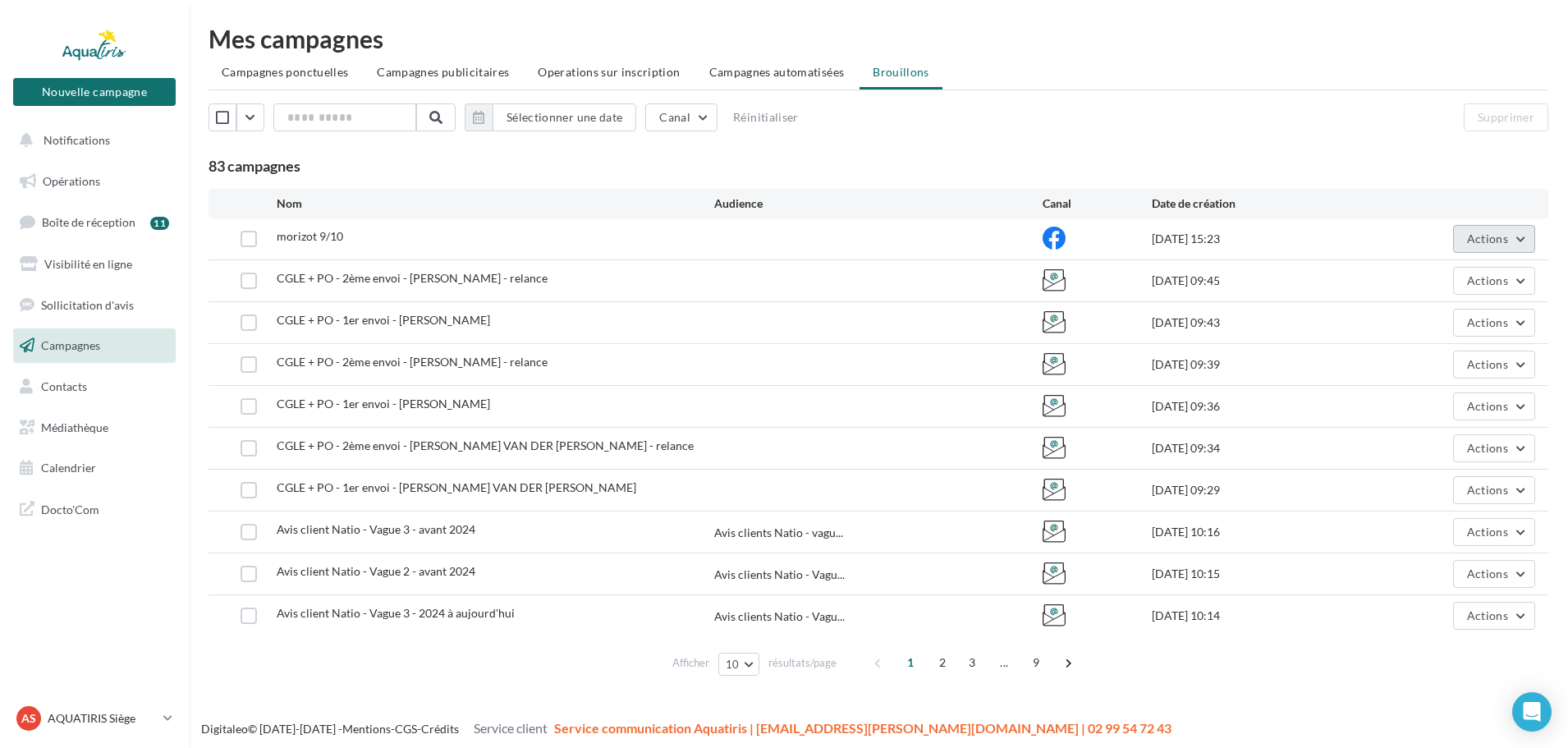
click at [1492, 235] on span "Actions" at bounding box center [1487, 239] width 41 height 14
click at [1404, 275] on button "Editer" at bounding box center [1453, 278] width 165 height 43
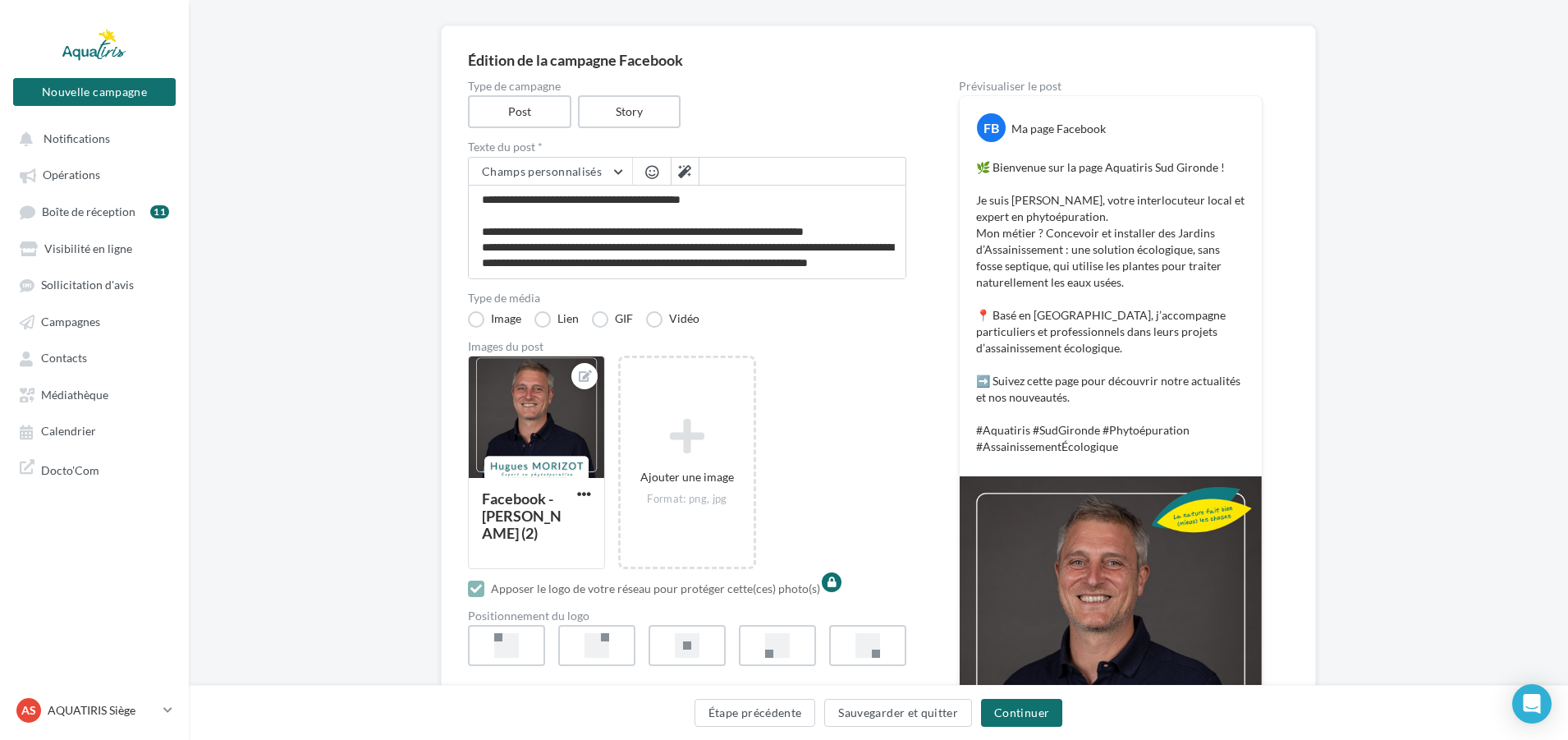
scroll to position [311, 0]
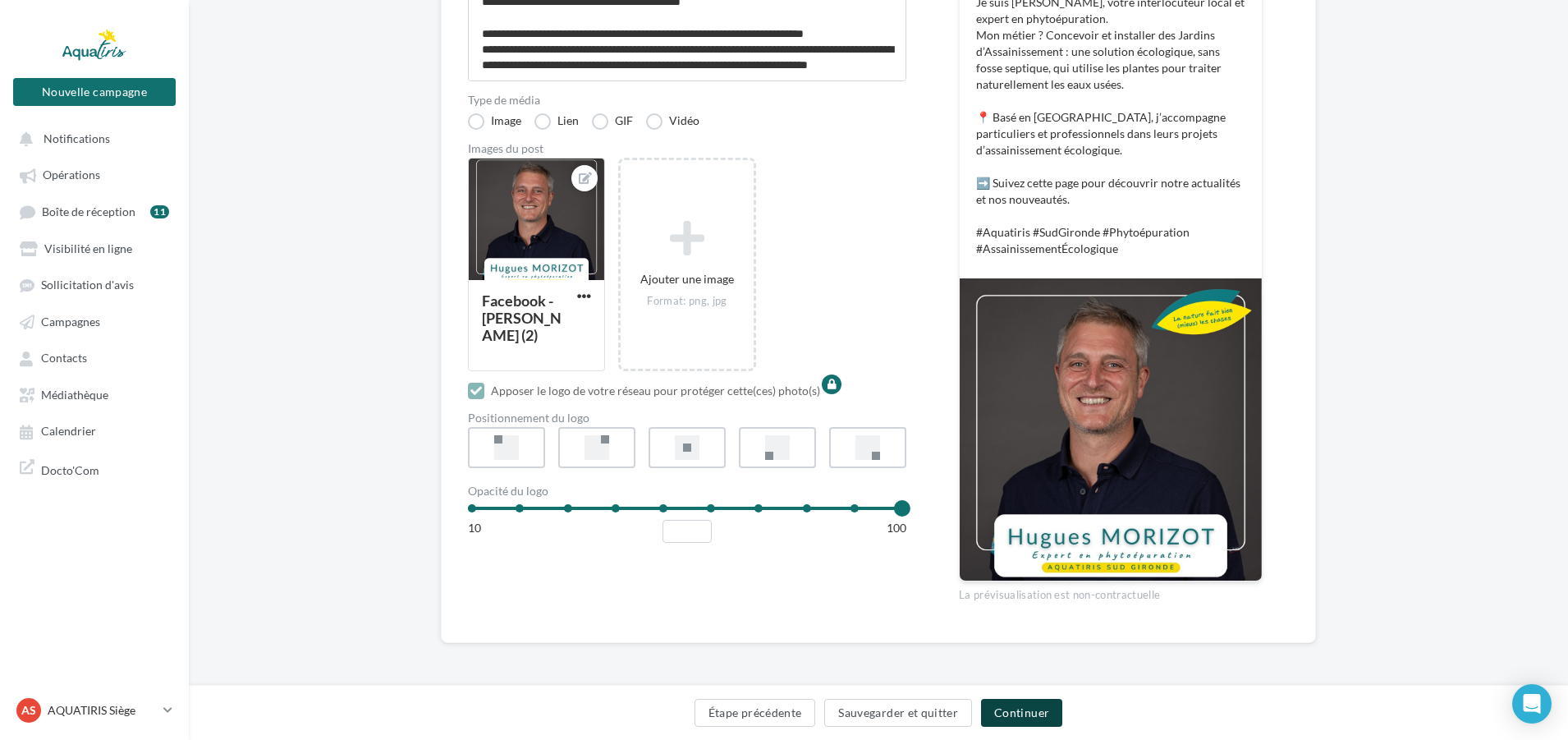
click at [1002, 709] on button "Continuer" at bounding box center [1021, 713] width 81 height 28
